Goal: Task Accomplishment & Management: Use online tool/utility

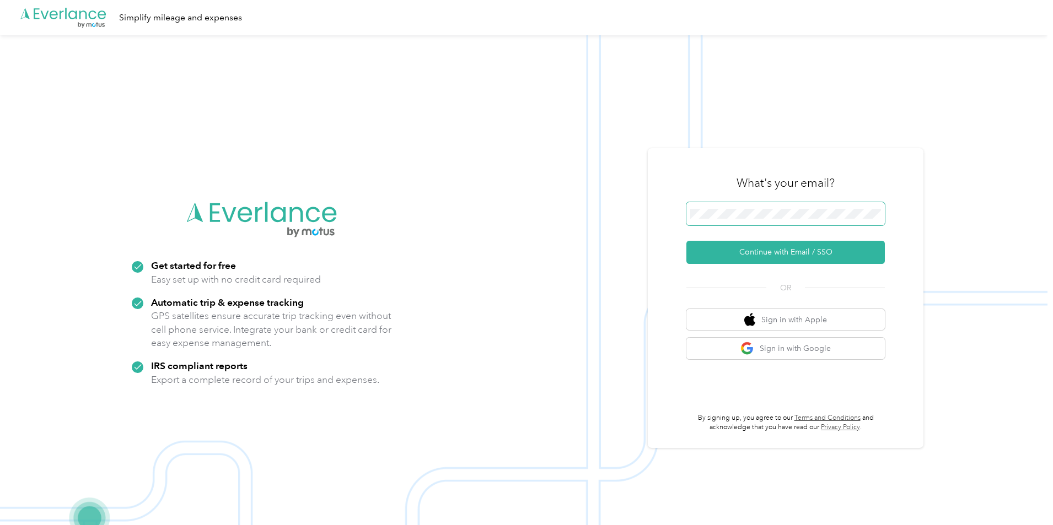
click at [805, 208] on span at bounding box center [785, 213] width 198 height 23
click at [789, 257] on button "Continue with Email / SSO" at bounding box center [785, 252] width 198 height 23
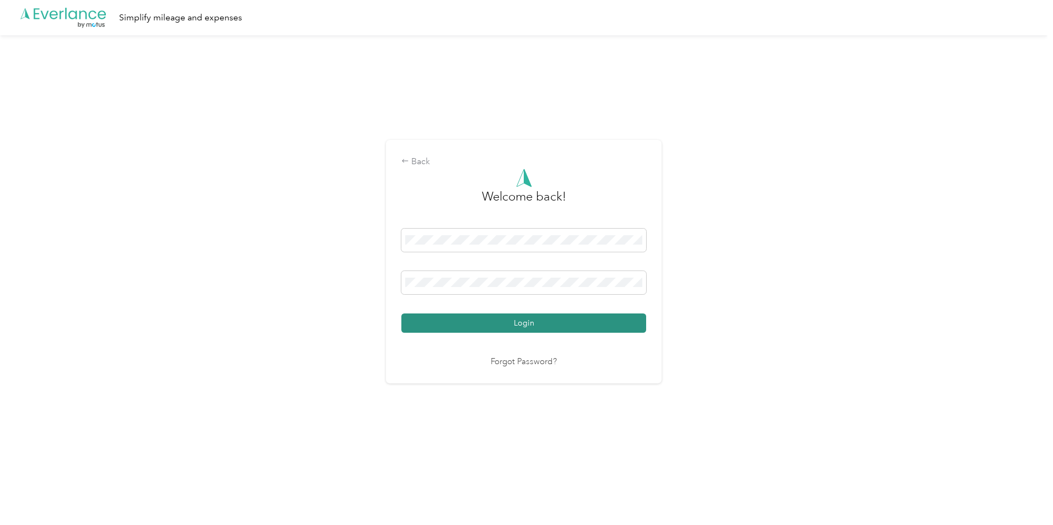
click at [573, 331] on button "Login" at bounding box center [523, 323] width 245 height 19
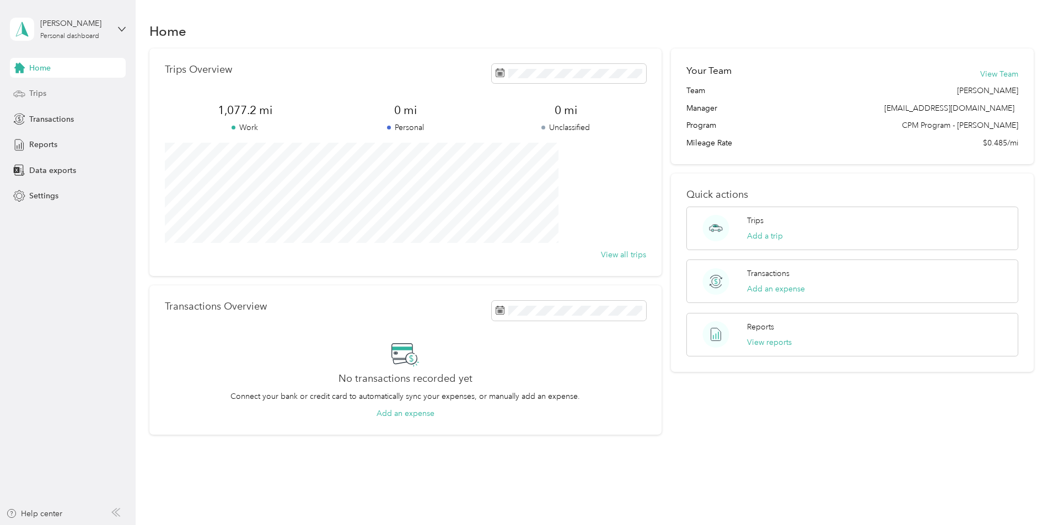
click at [42, 92] on span "Trips" at bounding box center [37, 94] width 17 height 12
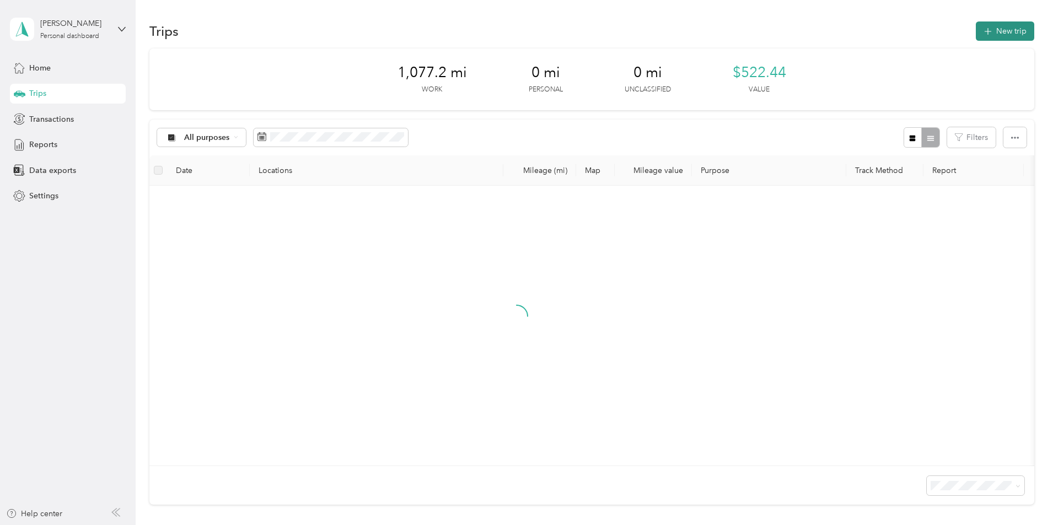
click at [976, 24] on button "New trip" at bounding box center [1005, 30] width 58 height 19
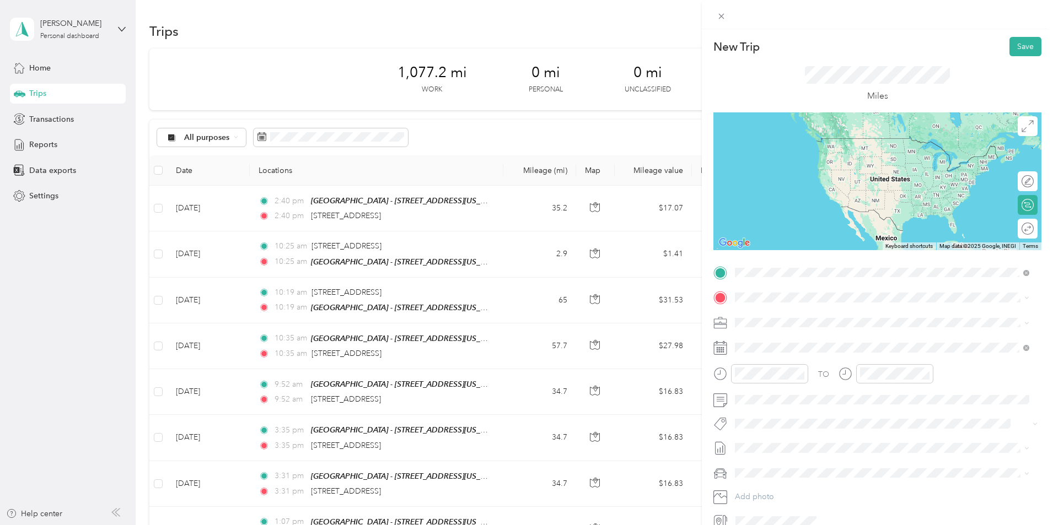
click at [843, 316] on strong "Muskegon - [STREET_ADDRESS]" at bounding box center [853, 318] width 119 height 10
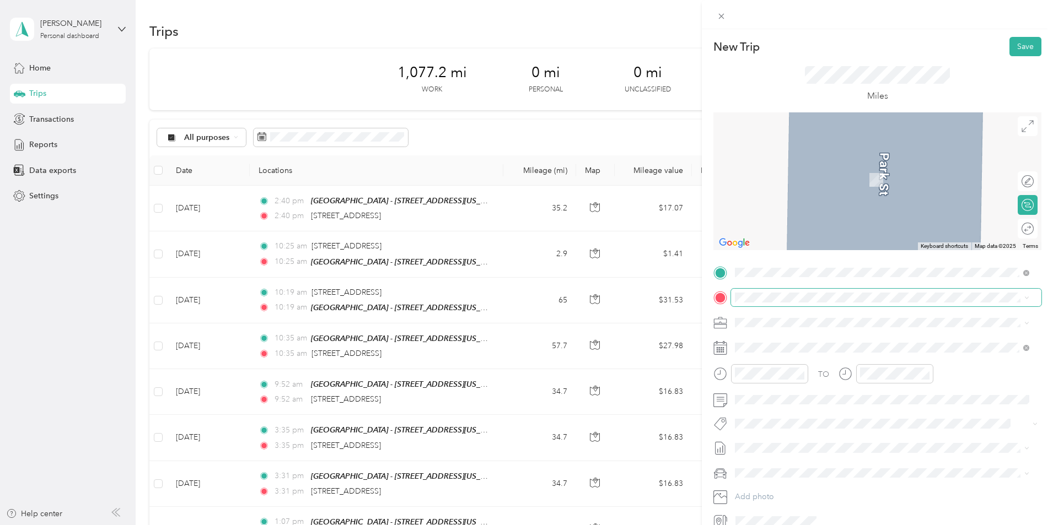
click at [798, 303] on span at bounding box center [886, 298] width 310 height 18
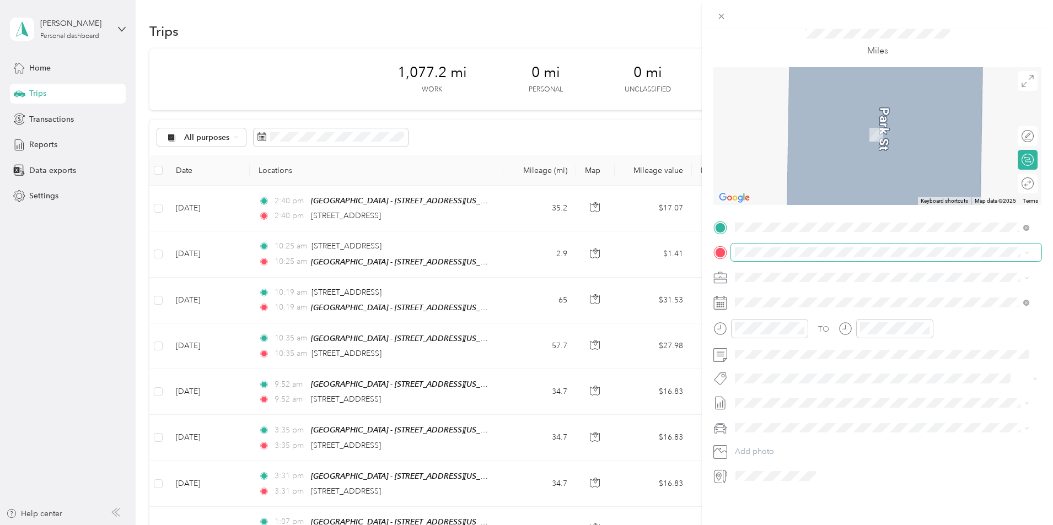
scroll to position [0, 4]
click at [794, 283] on span "[STREET_ADDRESS][US_STATE]" at bounding box center [811, 284] width 110 height 10
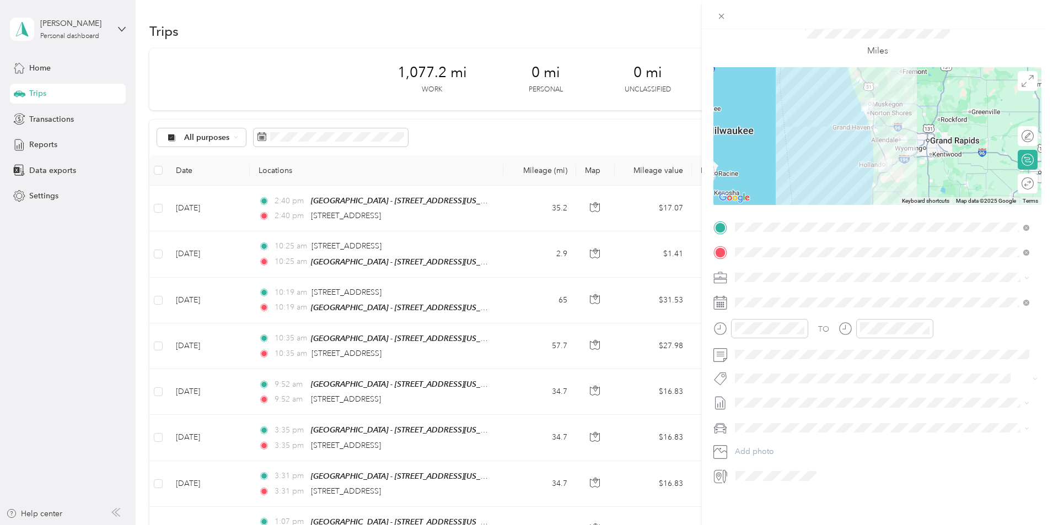
scroll to position [0, 0]
click at [1020, 178] on div at bounding box center [1021, 184] width 23 height 12
click at [851, 326] on span "[DEMOGRAPHIC_DATA] Charities - [GEOGRAPHIC_DATA][US_STATE]" at bounding box center [861, 326] width 244 height 9
click at [765, 361] on icon at bounding box center [763, 357] width 6 height 10
click at [829, 443] on div "26" at bounding box center [829, 447] width 14 height 14
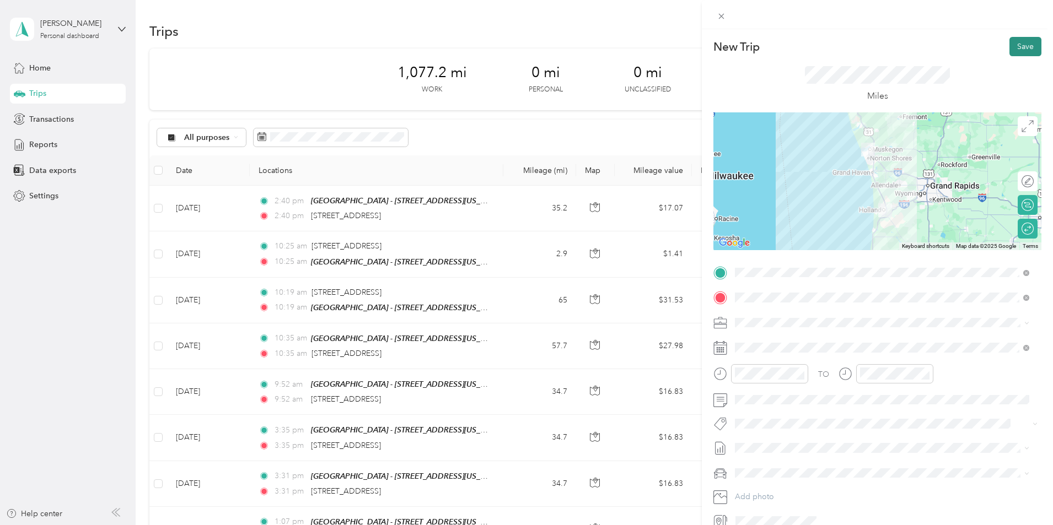
click at [1014, 37] on button "Save" at bounding box center [1025, 46] width 32 height 19
